Goal: Find specific page/section: Find specific page/section

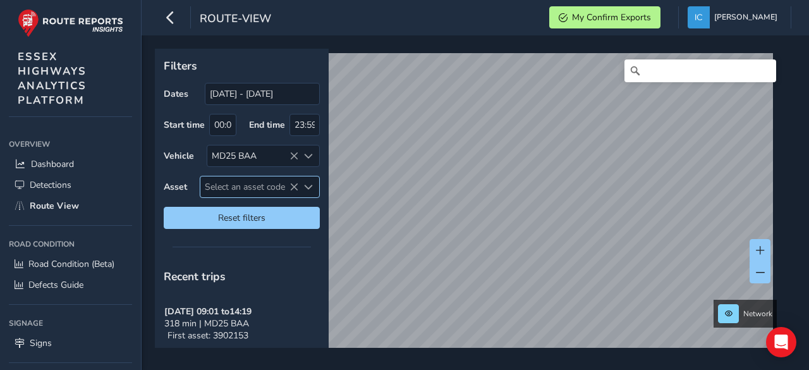
click at [216, 185] on span "Select an asset code" at bounding box center [249, 186] width 98 height 21
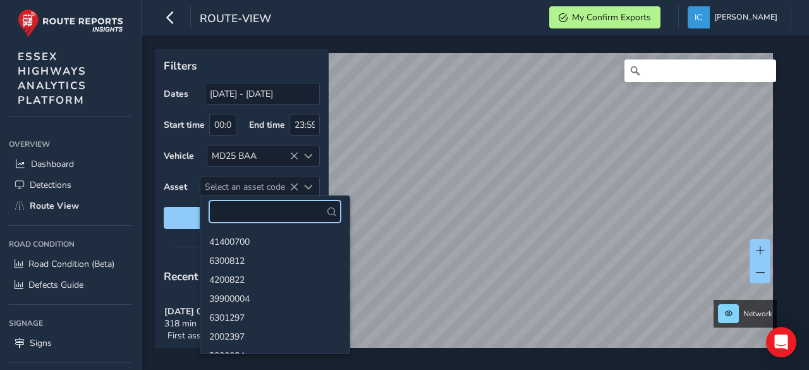
paste input "39902536"
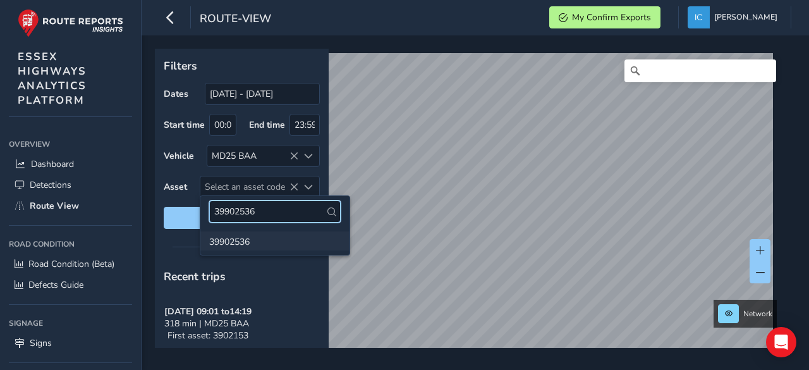
type input "39902536"
click at [234, 240] on li "39902536" at bounding box center [274, 240] width 149 height 19
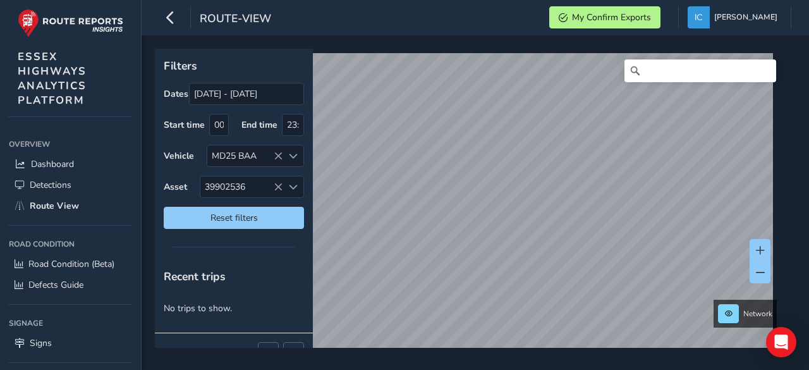
click at [514, 35] on div "route-view My Confirm Exports [PERSON_NAME] Colour Scheme: Dark Dim Light Logou…" at bounding box center [476, 185] width 668 height 370
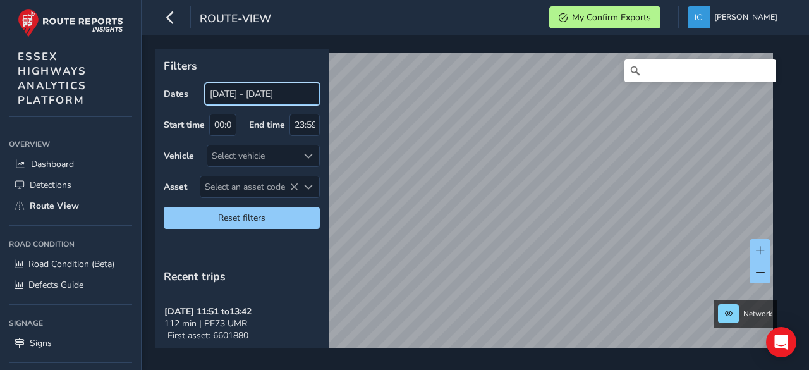
click at [245, 89] on input "[DATE] - [DATE]" at bounding box center [262, 94] width 115 height 22
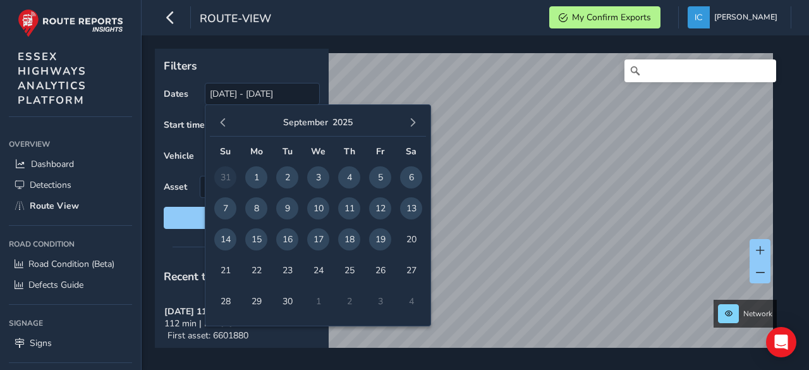
click at [348, 239] on span "18" at bounding box center [349, 239] width 22 height 22
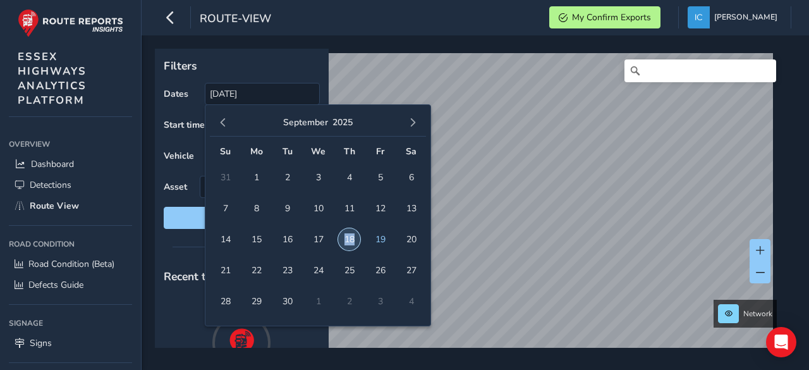
click at [348, 239] on span "18" at bounding box center [349, 239] width 22 height 22
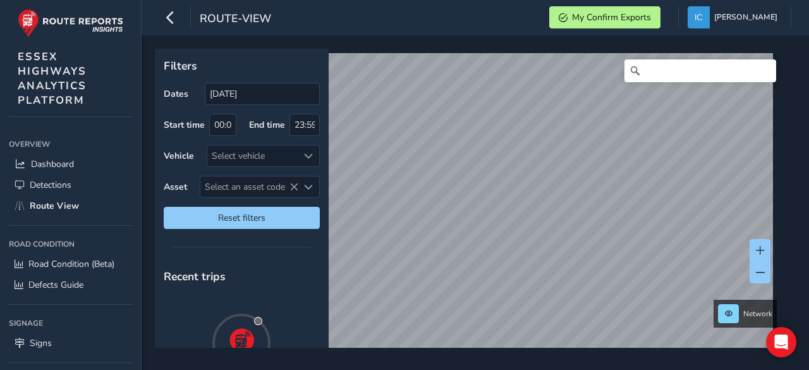
type input "[DATE] - [DATE]"
click at [228, 157] on div "Select vehicle" at bounding box center [252, 155] width 91 height 21
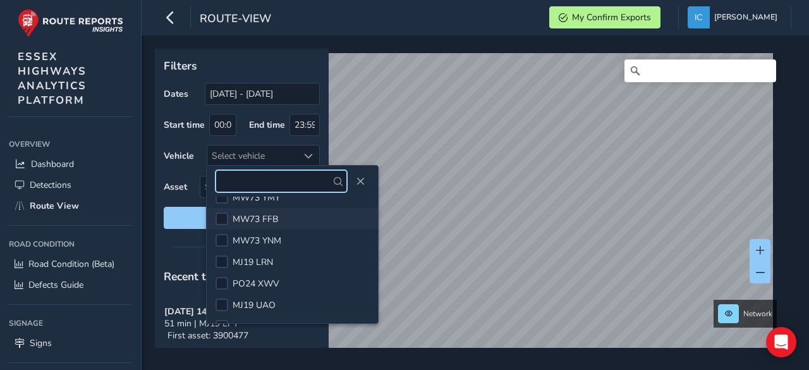
scroll to position [486, 0]
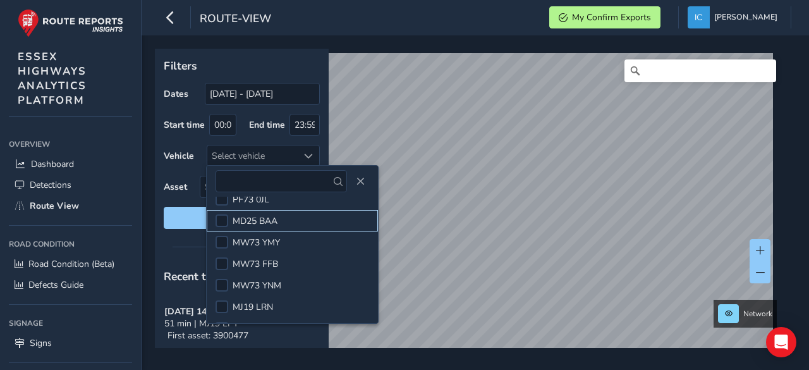
drag, startPoint x: 223, startPoint y: 219, endPoint x: 189, endPoint y: 240, distance: 40.0
click at [226, 217] on div at bounding box center [222, 220] width 13 height 13
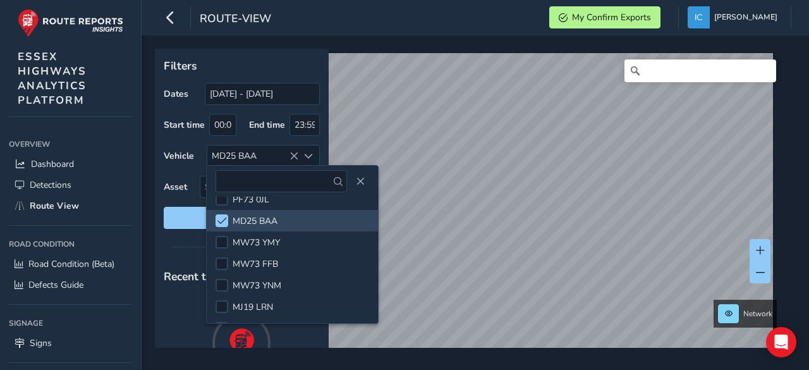
click at [171, 245] on div at bounding box center [242, 247] width 174 height 18
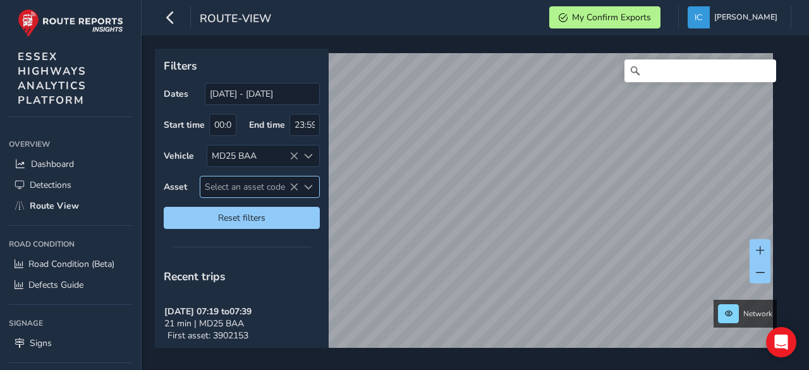
click at [228, 183] on span "Select an asset code" at bounding box center [249, 186] width 98 height 21
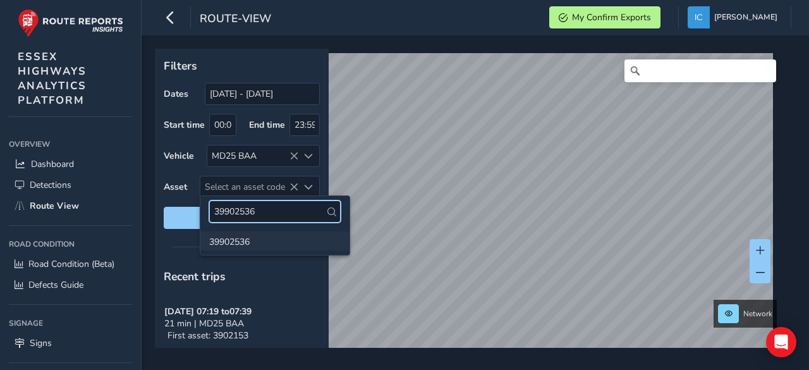
type input "39902536"
click at [216, 239] on li "39902536" at bounding box center [274, 240] width 149 height 19
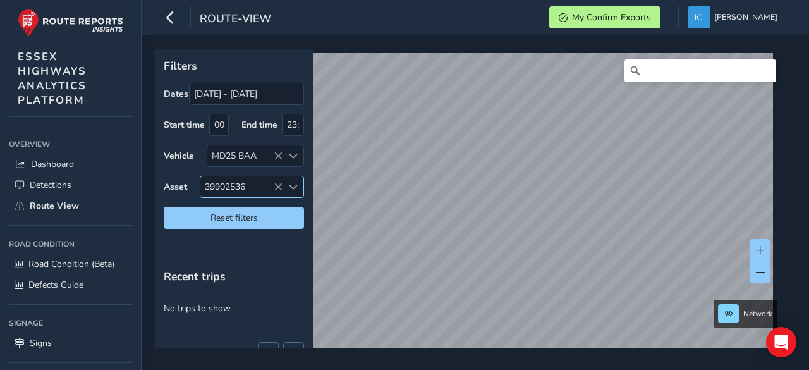
click at [224, 188] on span "39902536" at bounding box center [241, 186] width 82 height 21
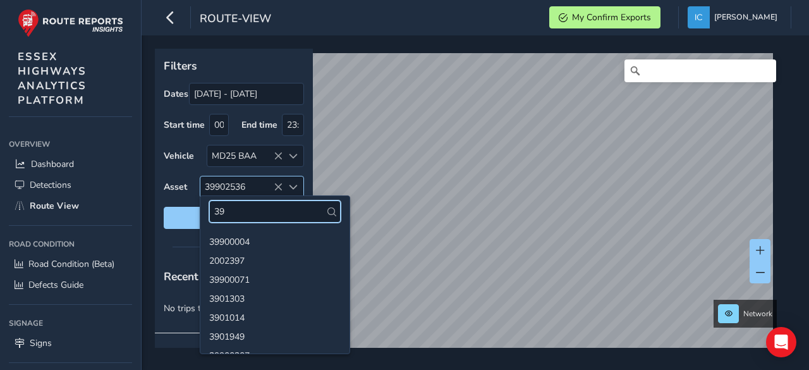
type input "3"
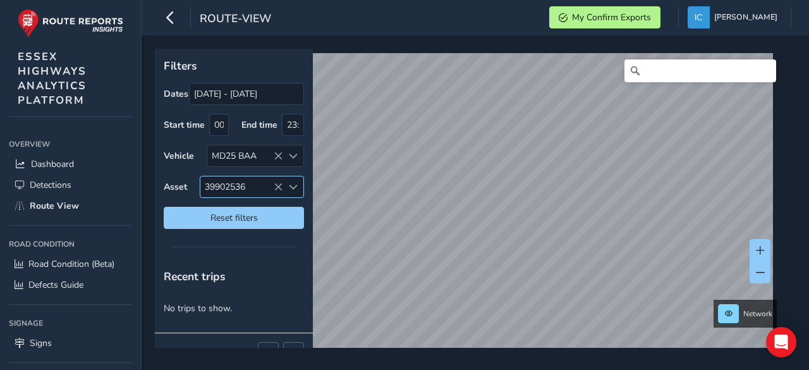
click at [247, 185] on span "39902536" at bounding box center [241, 186] width 82 height 21
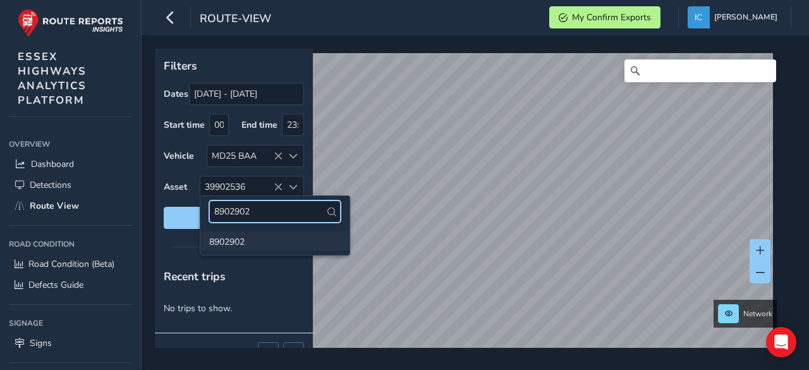
type input "8902902"
click at [228, 243] on li "8902902" at bounding box center [274, 240] width 149 height 19
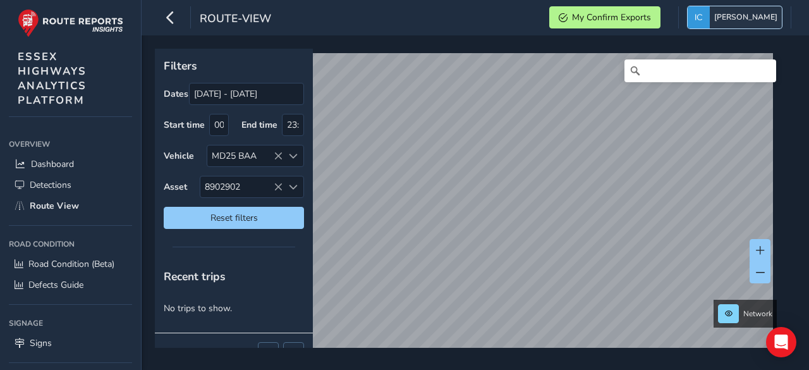
click at [710, 22] on img "button" at bounding box center [699, 17] width 22 height 22
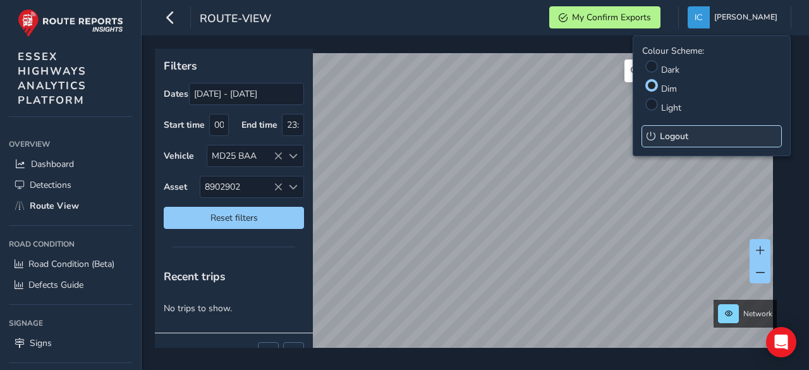
click at [675, 136] on span "Logout" at bounding box center [674, 136] width 28 height 12
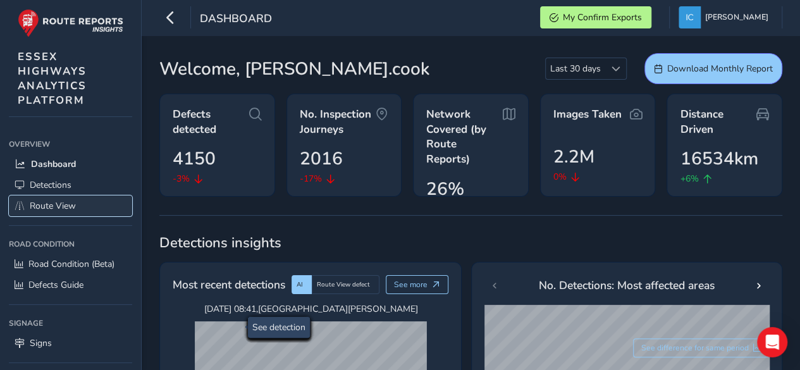
click at [39, 206] on span "Route View" at bounding box center [53, 206] width 46 height 12
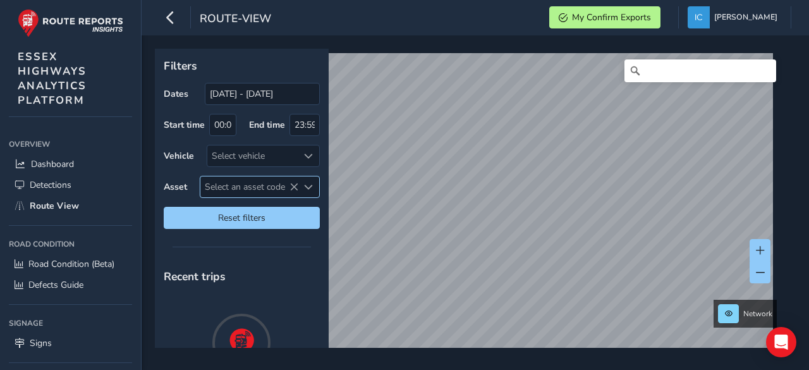
click at [219, 188] on span "Select an asset code" at bounding box center [249, 186] width 98 height 21
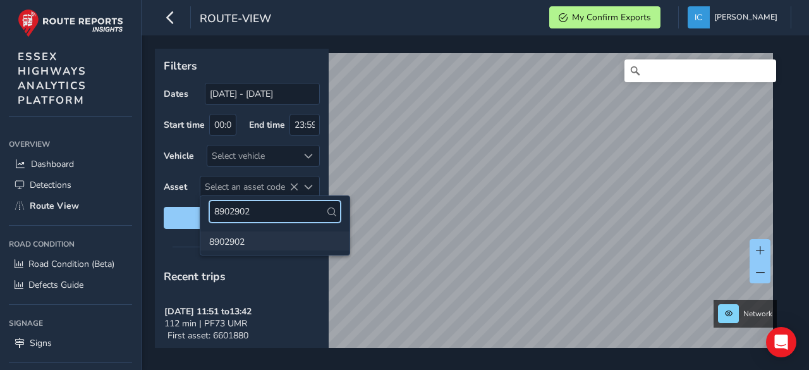
type input "8902902"
click at [231, 239] on li "8902902" at bounding box center [274, 240] width 149 height 19
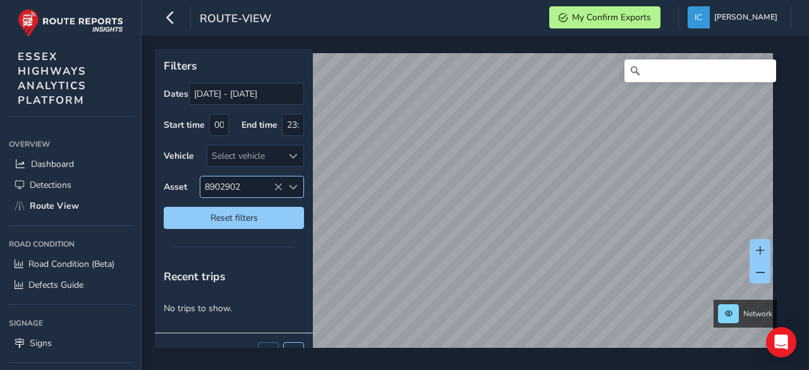
click at [254, 181] on span "8902902" at bounding box center [241, 186] width 82 height 21
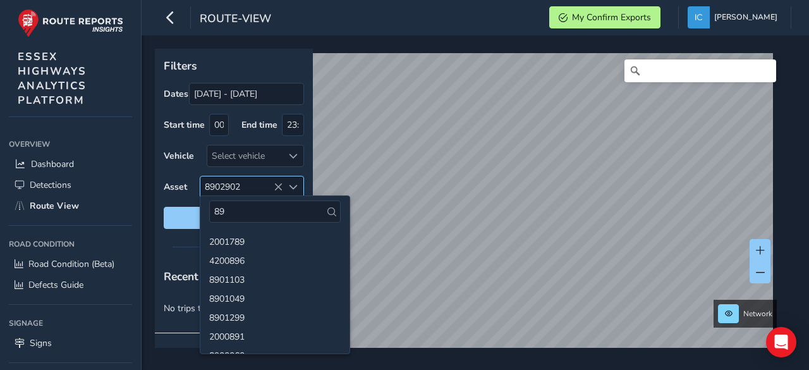
type input "8"
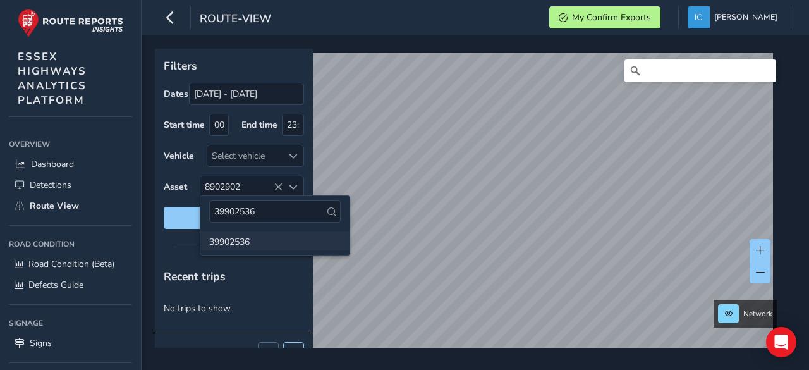
type input "39902536"
click at [226, 239] on li "39902536" at bounding box center [274, 240] width 149 height 19
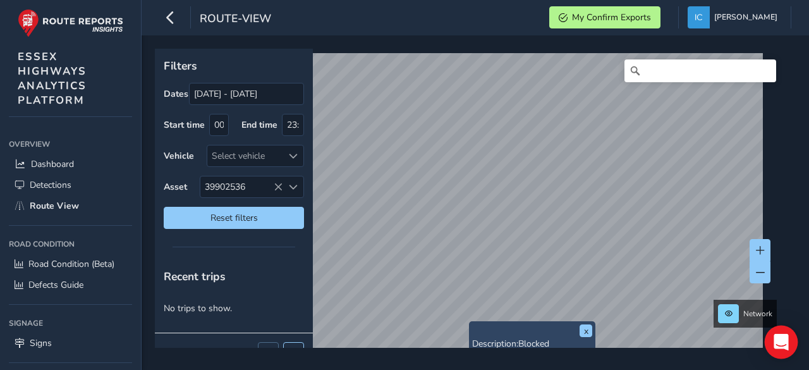
click at [777, 345] on icon "Open Intercom Messenger" at bounding box center [781, 342] width 16 height 16
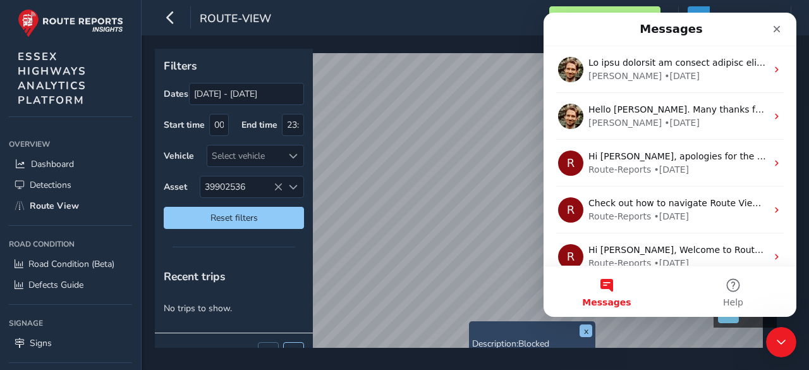
click at [611, 289] on button "Messages" at bounding box center [607, 291] width 126 height 51
click at [776, 342] on icon "Close Intercom Messenger" at bounding box center [779, 340] width 15 height 15
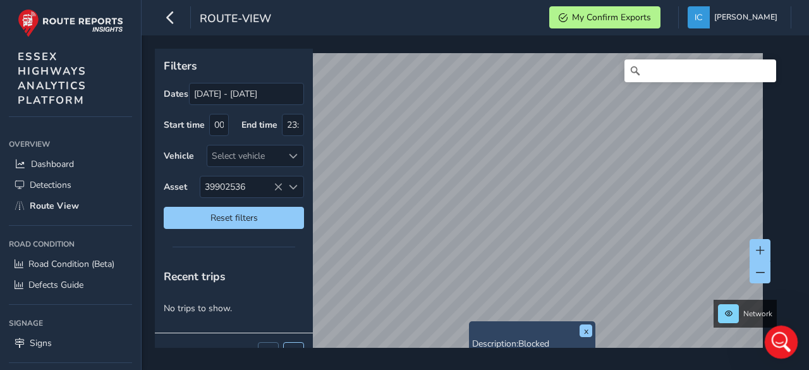
click at [784, 346] on icon "Open Intercom Messenger" at bounding box center [780, 340] width 21 height 21
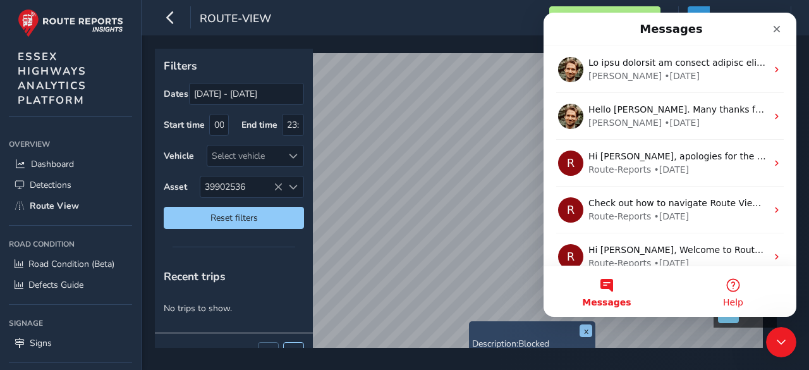
click at [728, 286] on button "Help" at bounding box center [733, 291] width 126 height 51
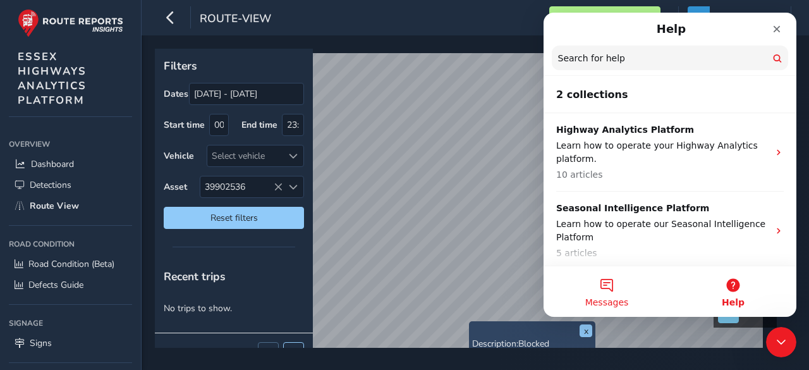
click at [613, 286] on button "Messages" at bounding box center [607, 291] width 126 height 51
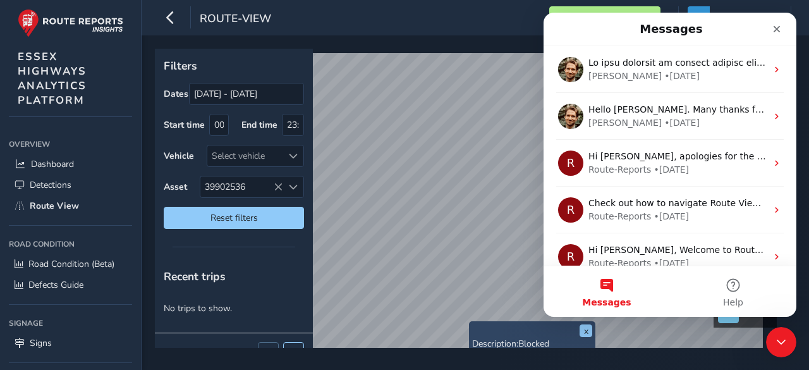
click at [605, 285] on button "Messages" at bounding box center [607, 291] width 126 height 51
click at [605, 303] on span "Messages" at bounding box center [606, 302] width 49 height 9
click at [605, 302] on span "Messages" at bounding box center [606, 302] width 49 height 9
click at [741, 289] on button "Help" at bounding box center [733, 291] width 126 height 51
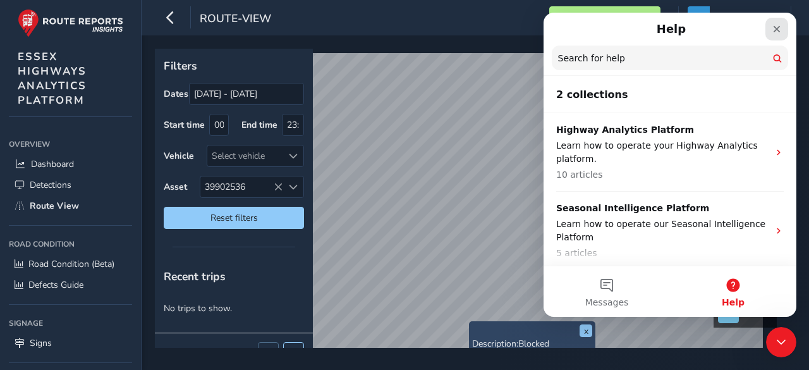
click at [777, 27] on icon "Close" at bounding box center [777, 29] width 10 height 10
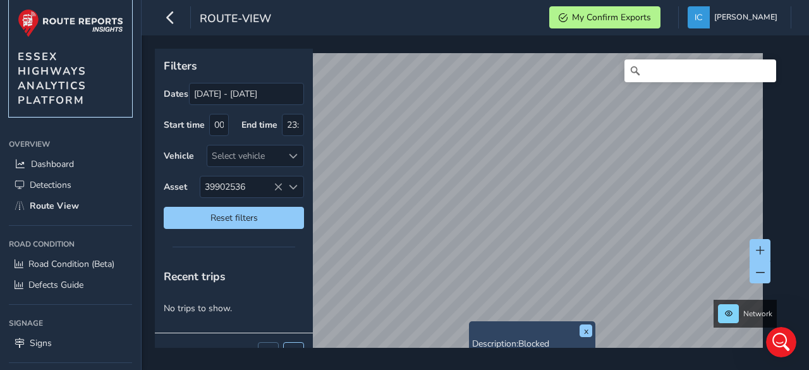
click at [29, 23] on img at bounding box center [71, 23] width 106 height 28
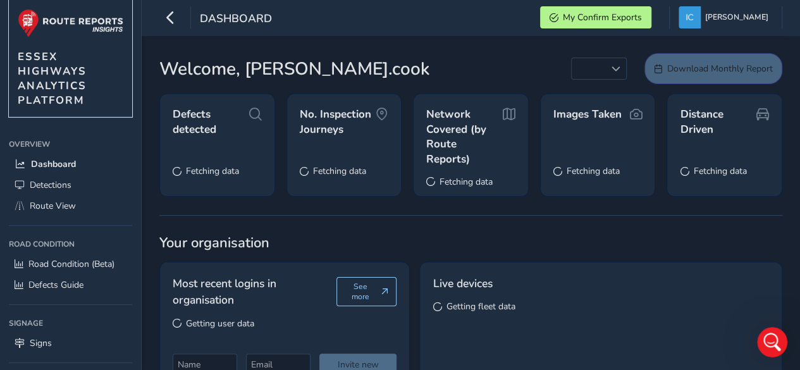
click at [92, 30] on img at bounding box center [71, 23] width 106 height 28
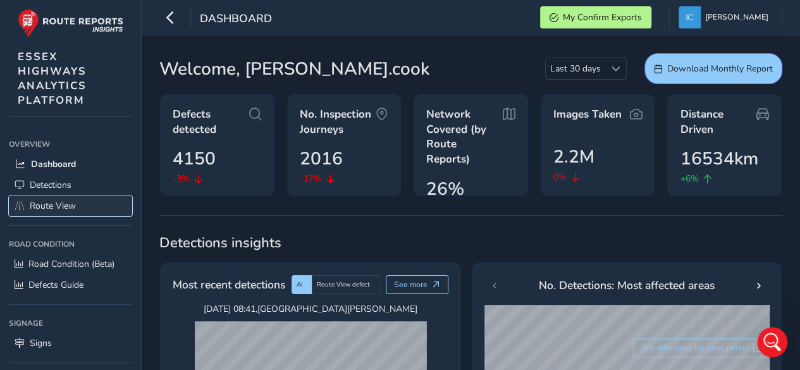
click at [54, 209] on span "Route View" at bounding box center [53, 206] width 46 height 12
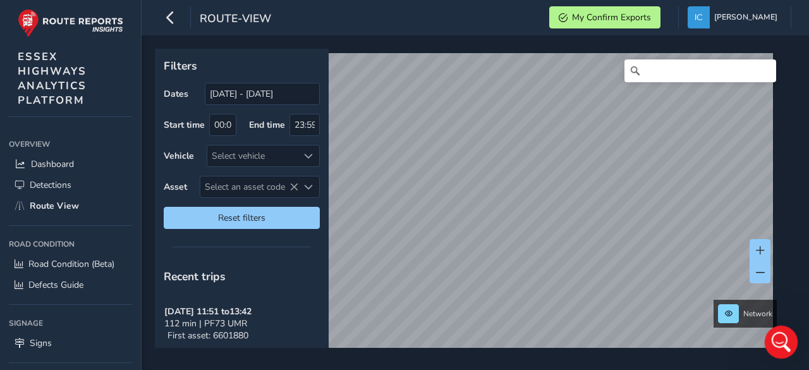
click at [795, 344] on html at bounding box center [780, 340] width 30 height 30
click at [776, 335] on icon "Open Intercom Messenger" at bounding box center [780, 340] width 21 height 21
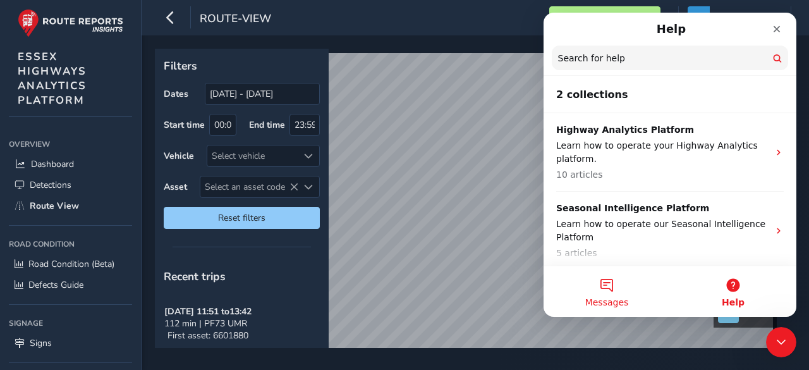
click at [612, 288] on button "Messages" at bounding box center [607, 291] width 126 height 51
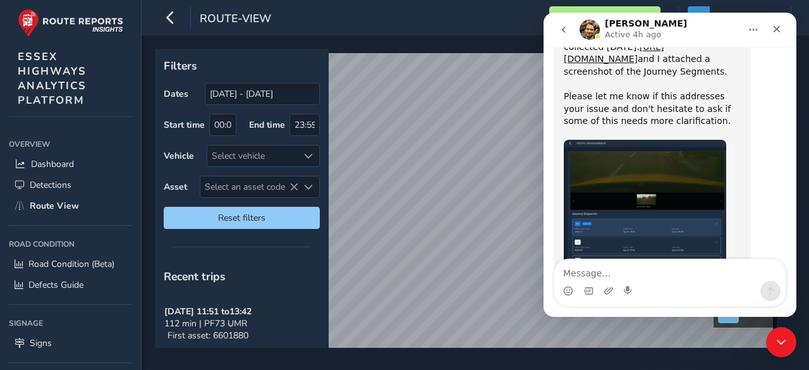
scroll to position [696, 0]
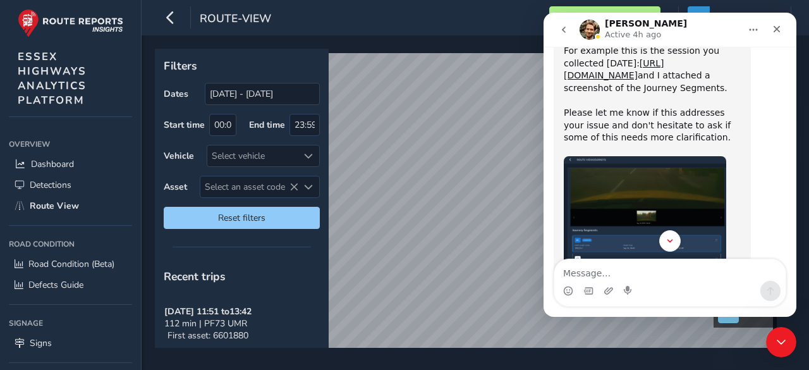
click at [754, 30] on icon "Home" at bounding box center [754, 30] width 8 height 2
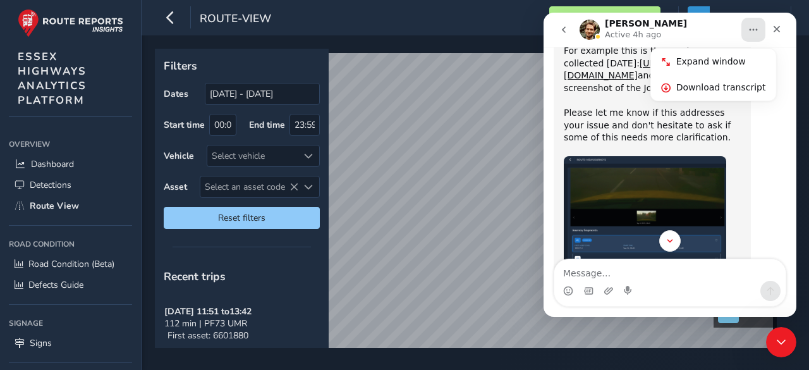
click at [569, 28] on icon "go back" at bounding box center [564, 30] width 10 height 10
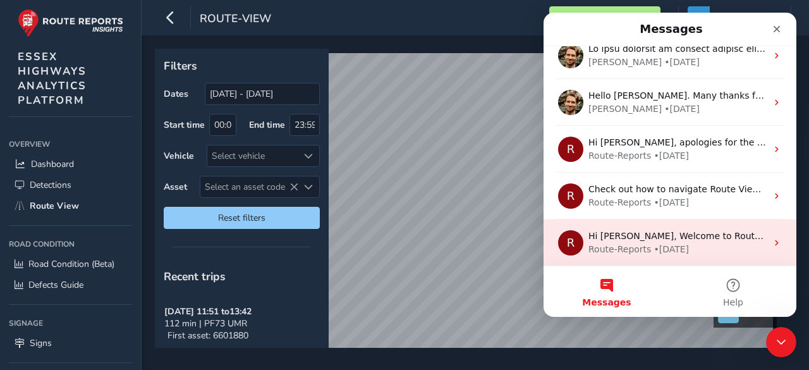
scroll to position [0, 0]
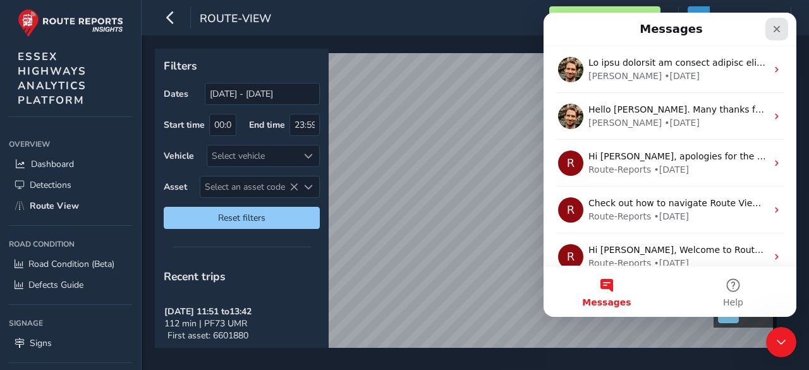
click at [779, 28] on icon "Close" at bounding box center [777, 29] width 10 height 10
